Goal: Check status

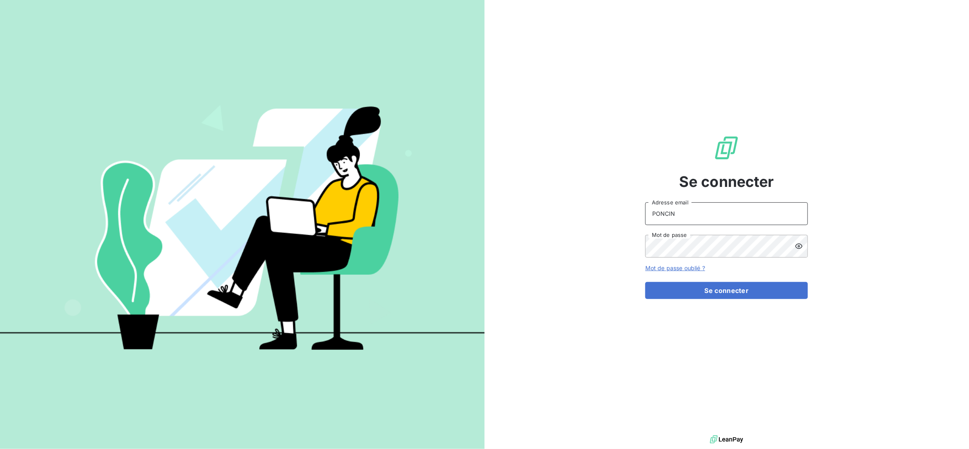
drag, startPoint x: 676, startPoint y: 212, endPoint x: 591, endPoint y: 200, distance: 85.8
click at [591, 200] on div "Se connecter PONCIN Adresse email Mot de passe Mot de passe oublié ? Se connect…" at bounding box center [727, 217] width 485 height 434
type input "[EMAIL_ADDRESS][DOMAIN_NAME]"
click at [697, 289] on button "Se connecter" at bounding box center [726, 290] width 163 height 17
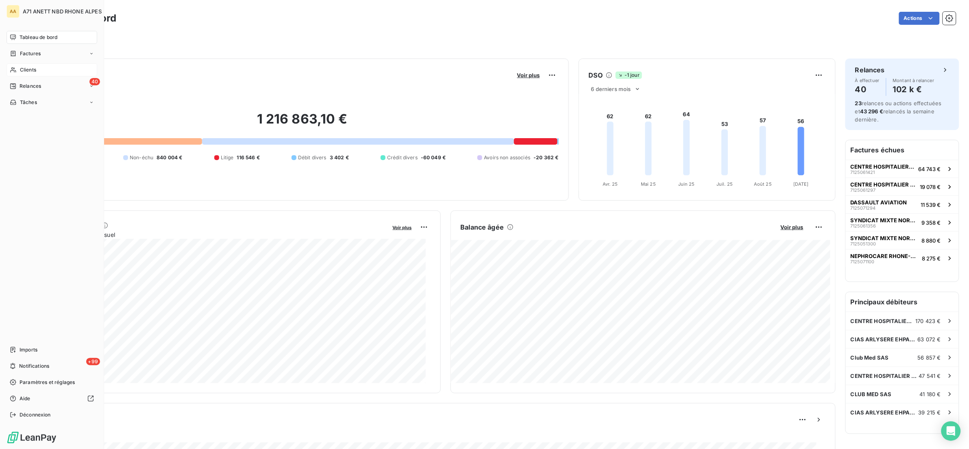
click at [18, 73] on div "Clients" at bounding box center [52, 69] width 91 height 13
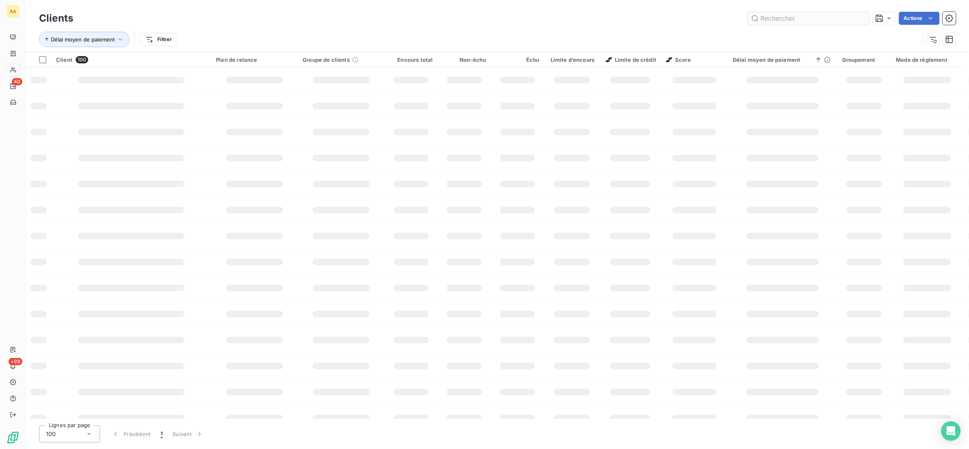
click at [770, 14] on input "text" at bounding box center [809, 18] width 122 height 13
click at [813, 22] on input "CPAM" at bounding box center [809, 18] width 122 height 13
click at [805, 16] on input "CPAM" at bounding box center [809, 18] width 122 height 13
click at [816, 20] on input "CPAM" at bounding box center [809, 18] width 122 height 13
type input "CPAM"
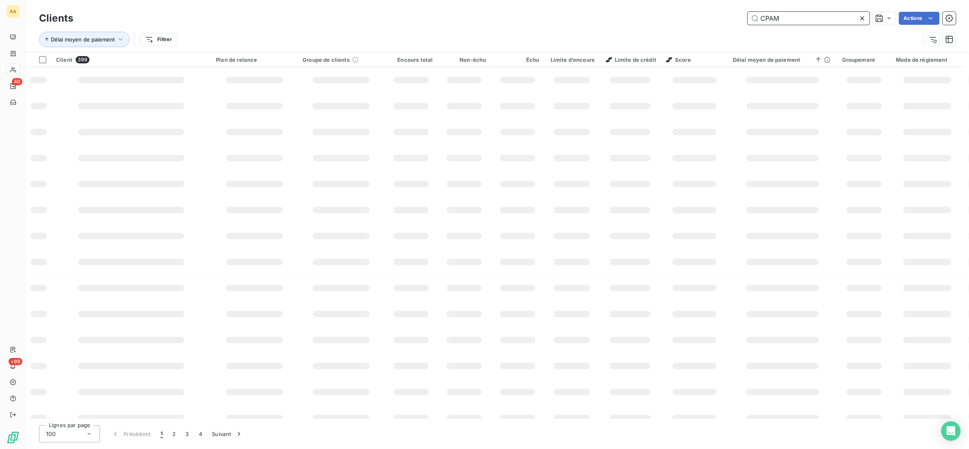
click at [789, 14] on input "CPAM" at bounding box center [809, 18] width 122 height 13
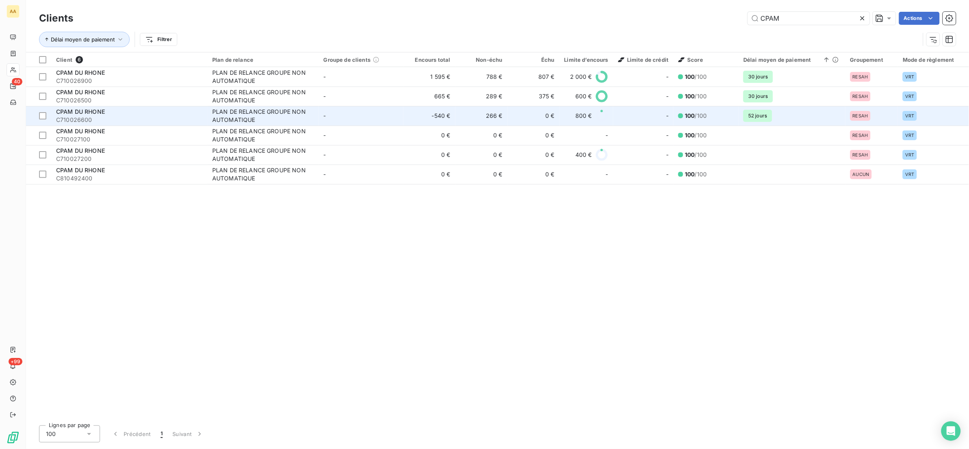
click at [104, 116] on span "C710026600" at bounding box center [129, 120] width 146 height 8
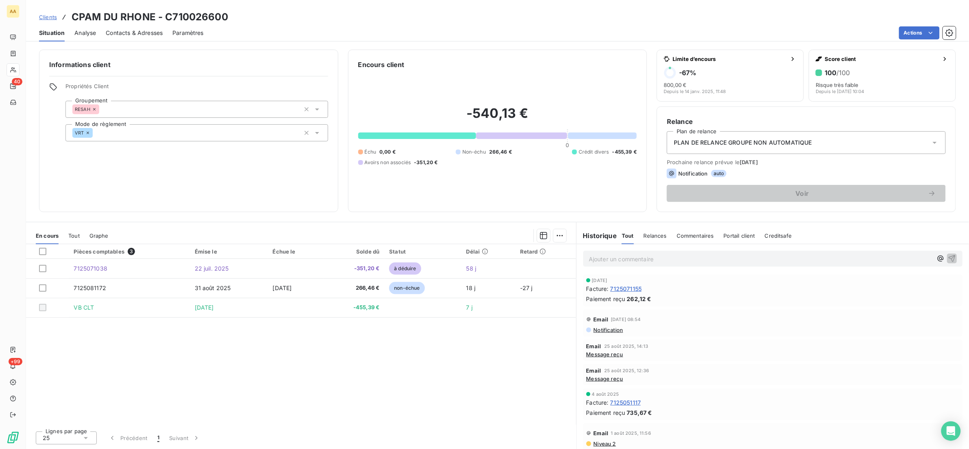
click at [74, 237] on span "Tout" at bounding box center [73, 236] width 11 height 7
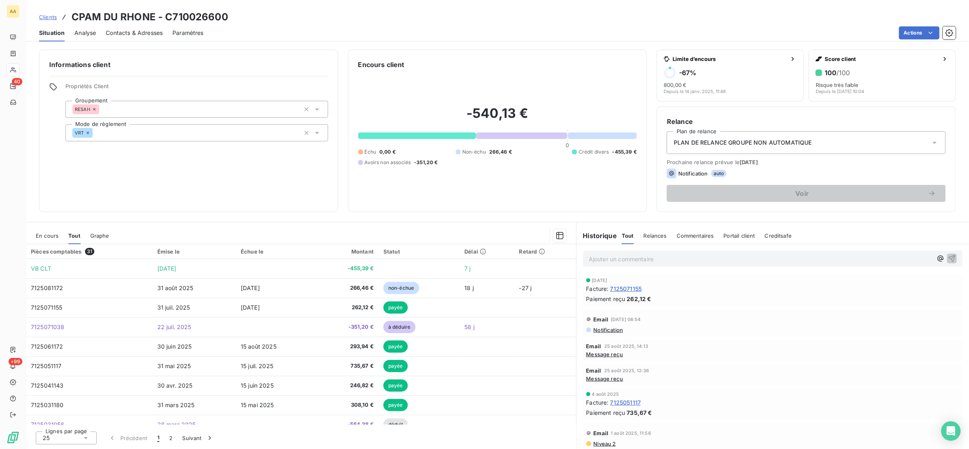
click at [40, 235] on span "En cours" at bounding box center [47, 236] width 23 height 7
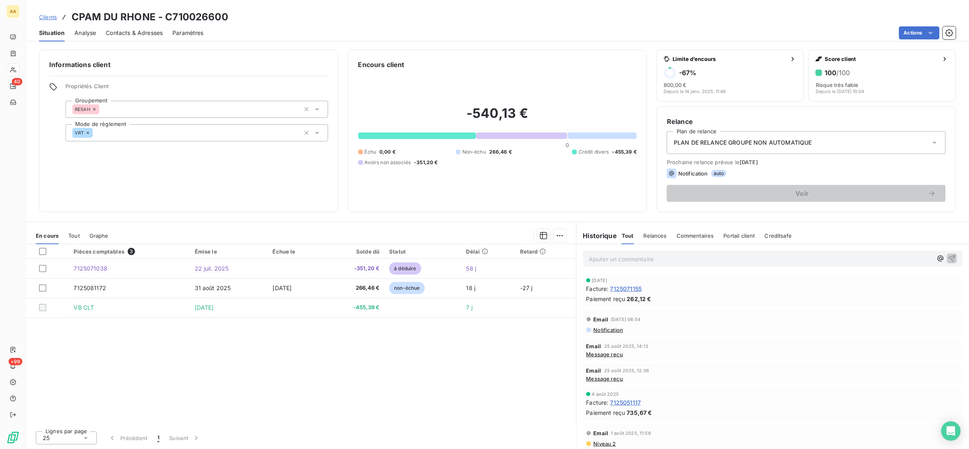
click at [76, 235] on span "Tout" at bounding box center [73, 236] width 11 height 7
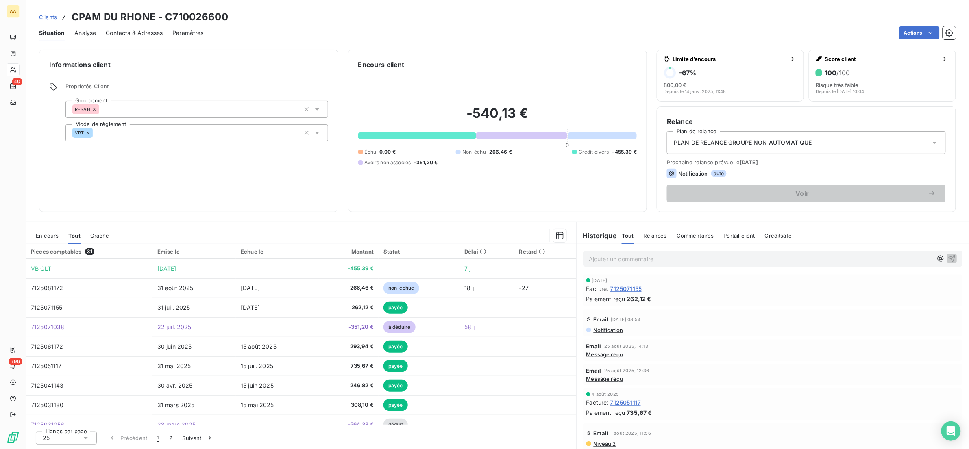
click at [50, 237] on span "En cours" at bounding box center [47, 236] width 23 height 7
